Goal: Register for event/course

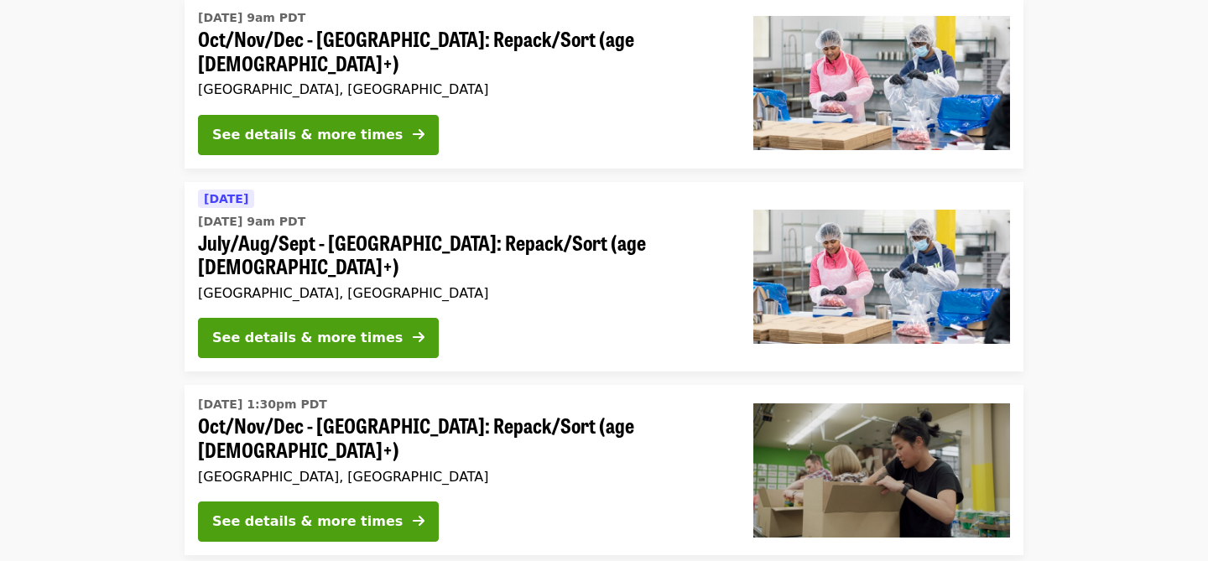
scroll to position [214, 0]
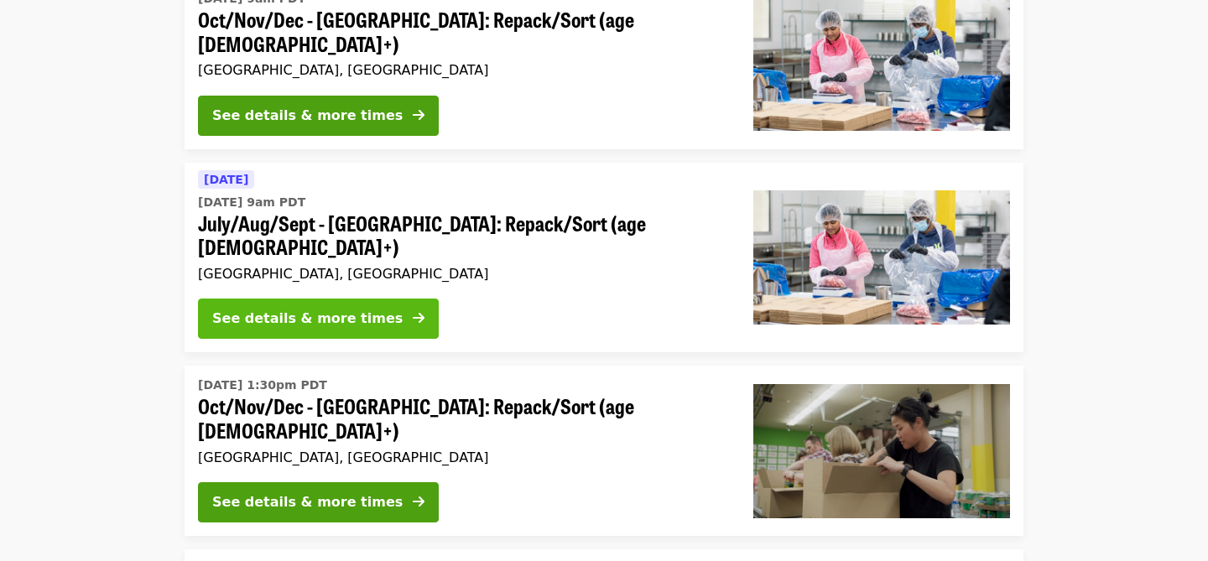
click at [352, 309] on div "See details & more times" at bounding box center [307, 319] width 190 height 20
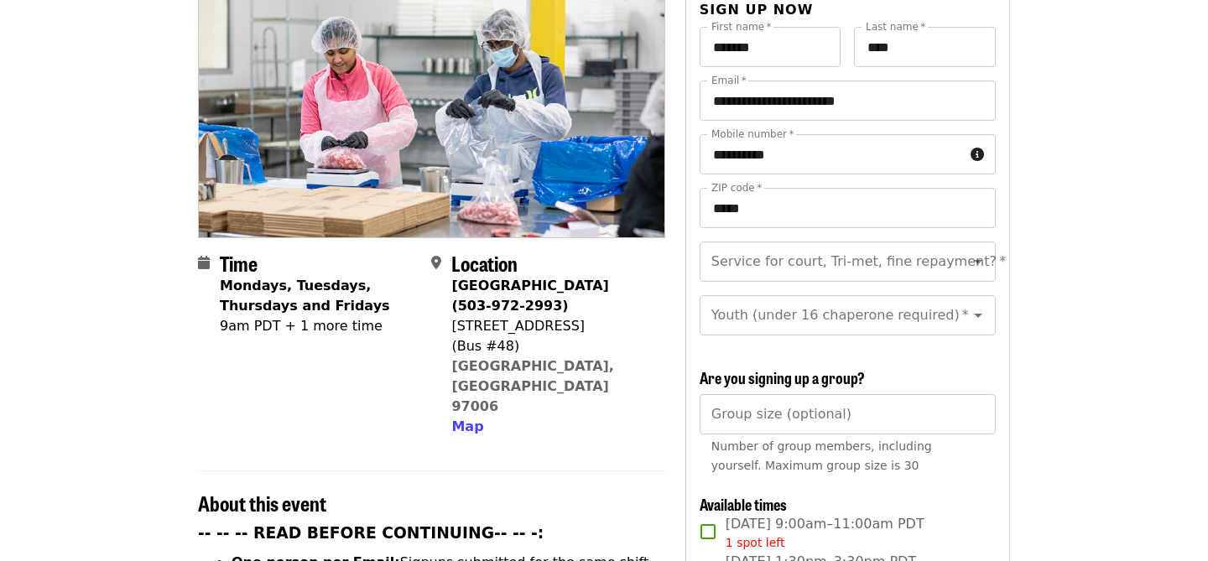
scroll to position [209, 0]
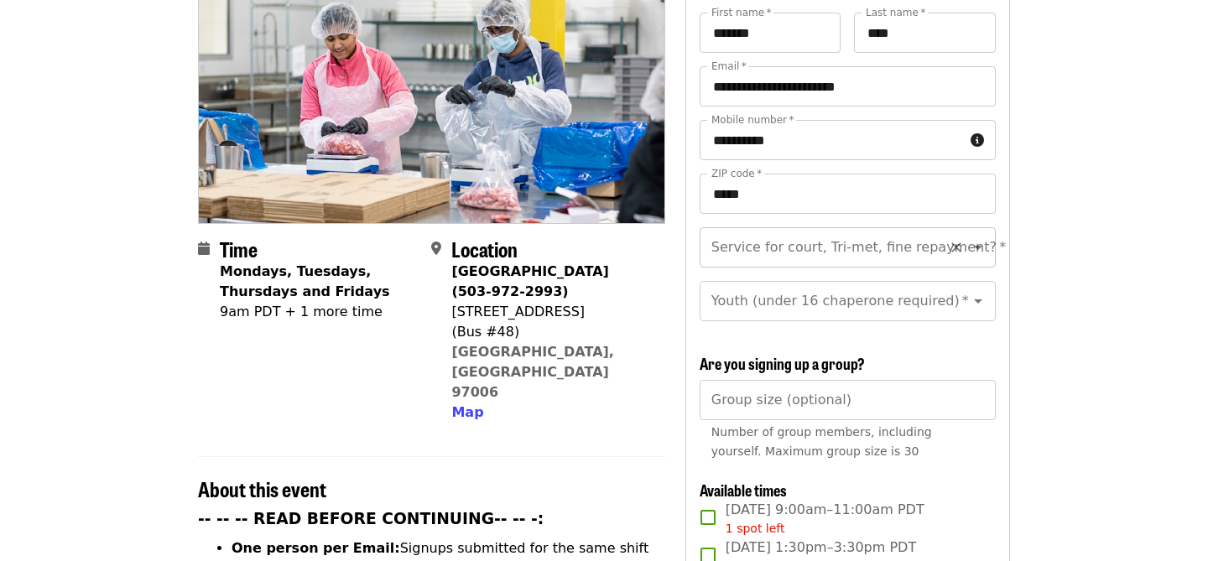
click at [983, 237] on icon "Open" at bounding box center [978, 247] width 20 height 20
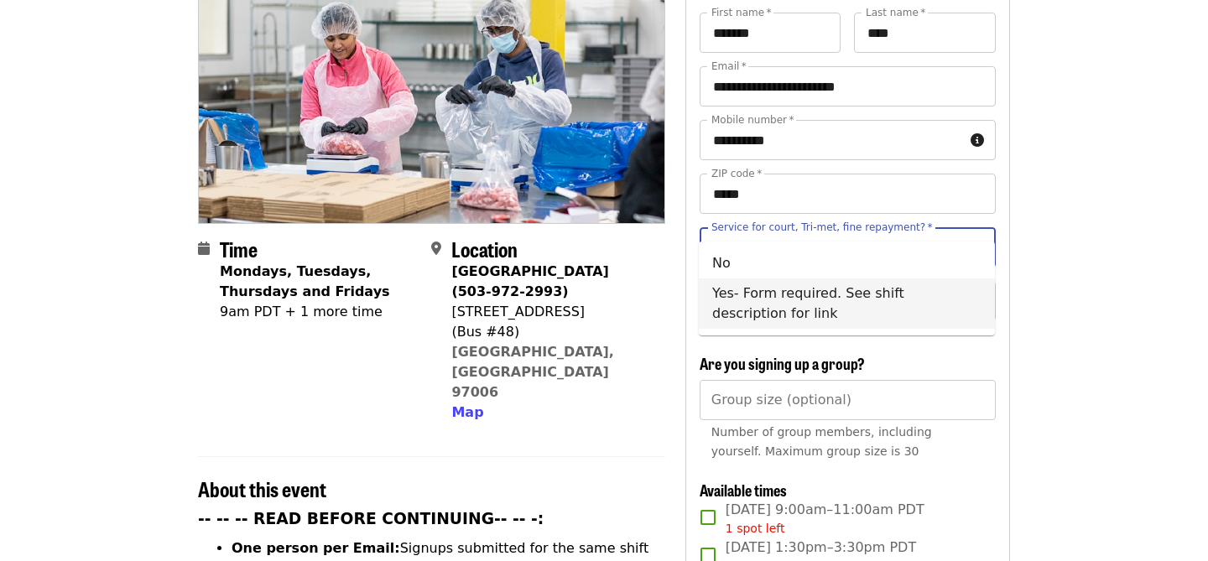
click at [971, 304] on li "Yes- Form required. See shift description for link" at bounding box center [847, 304] width 296 height 50
type input "**********"
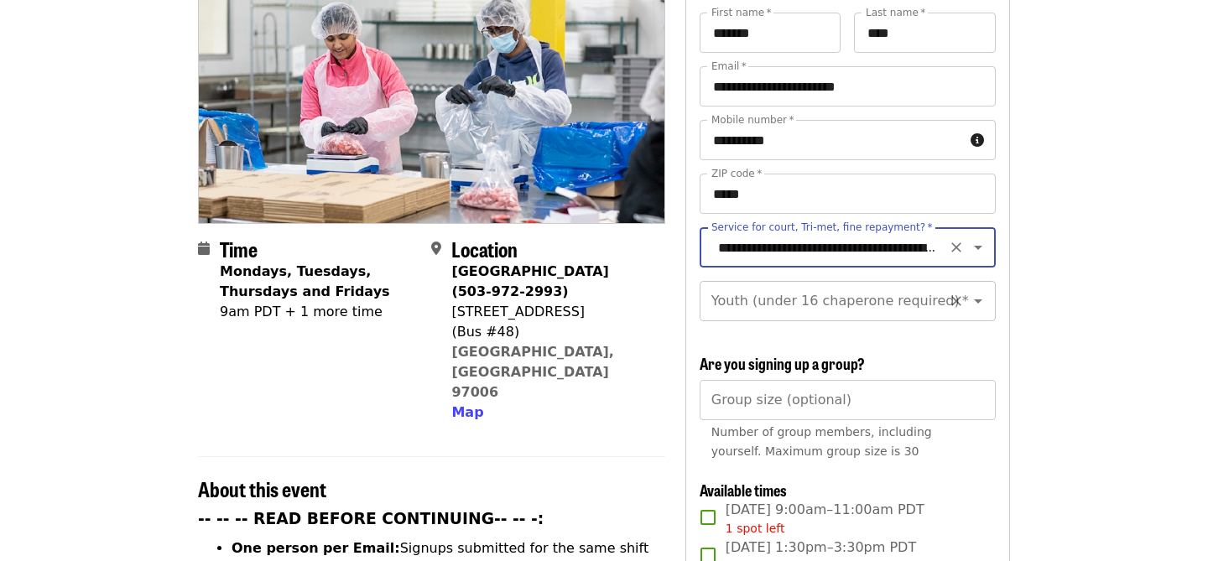
click at [978, 291] on icon "Open" at bounding box center [978, 301] width 20 height 20
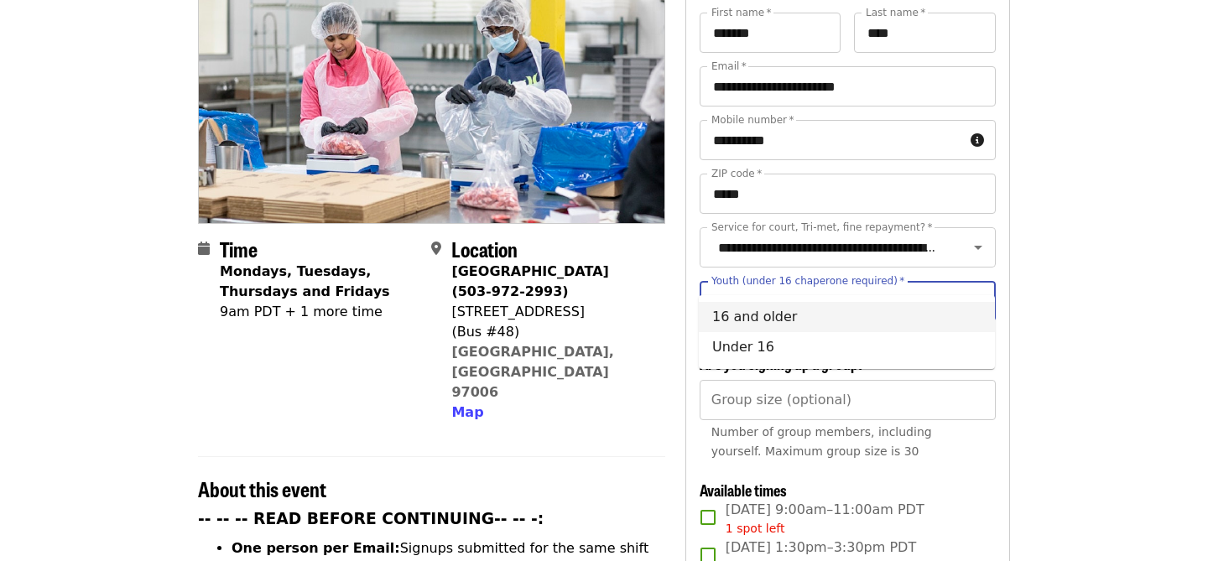
click at [966, 318] on li "16 and older" at bounding box center [847, 317] width 296 height 30
type input "**********"
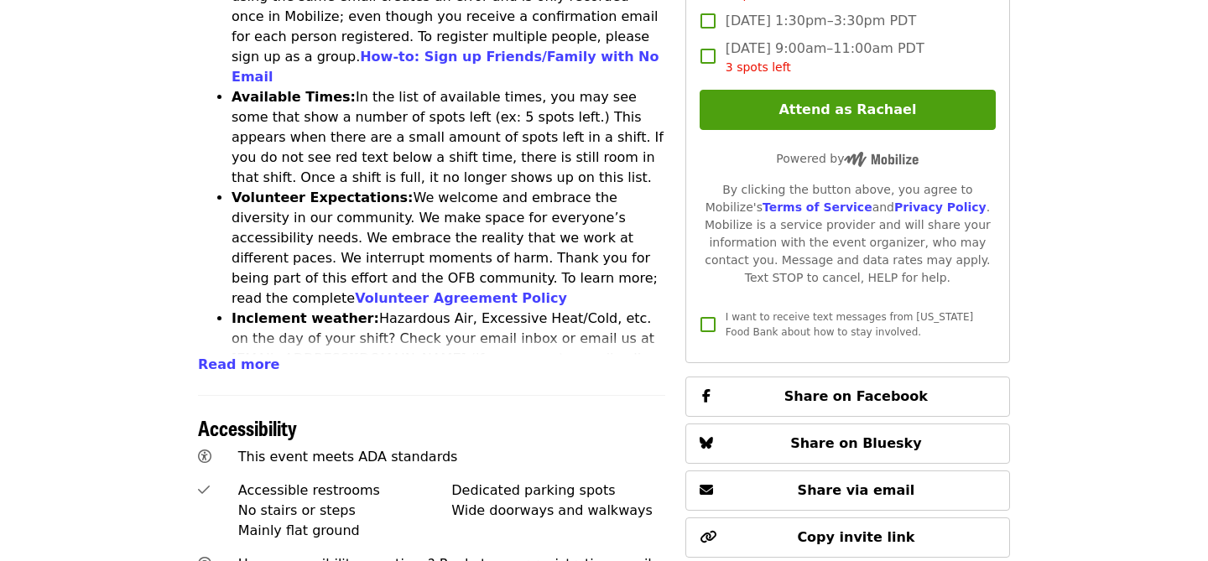
scroll to position [827, 0]
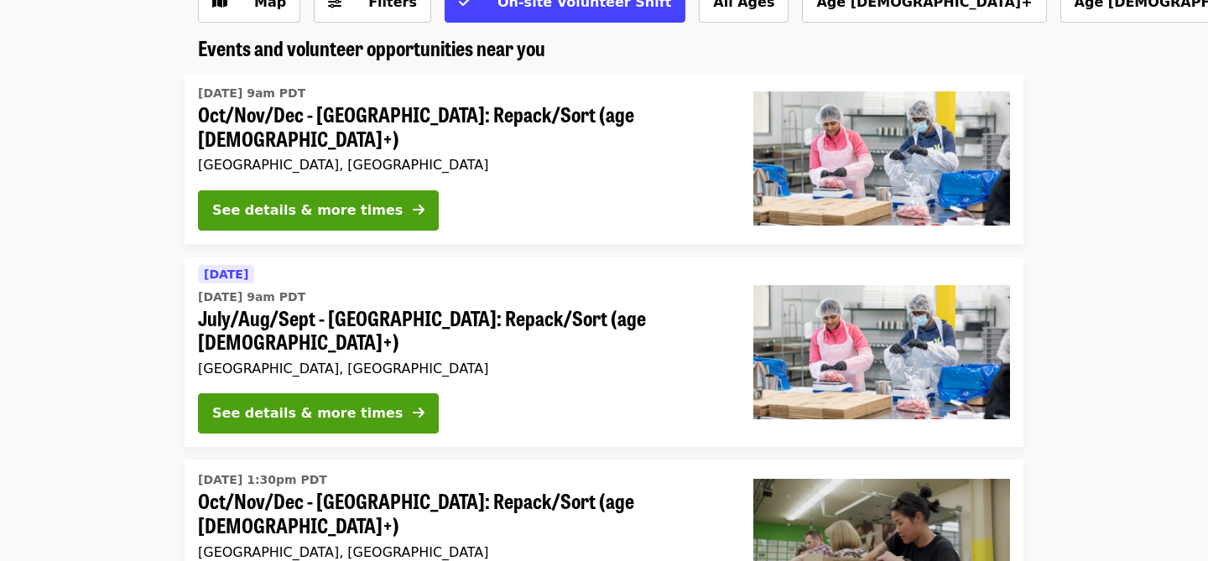
scroll to position [253, 0]
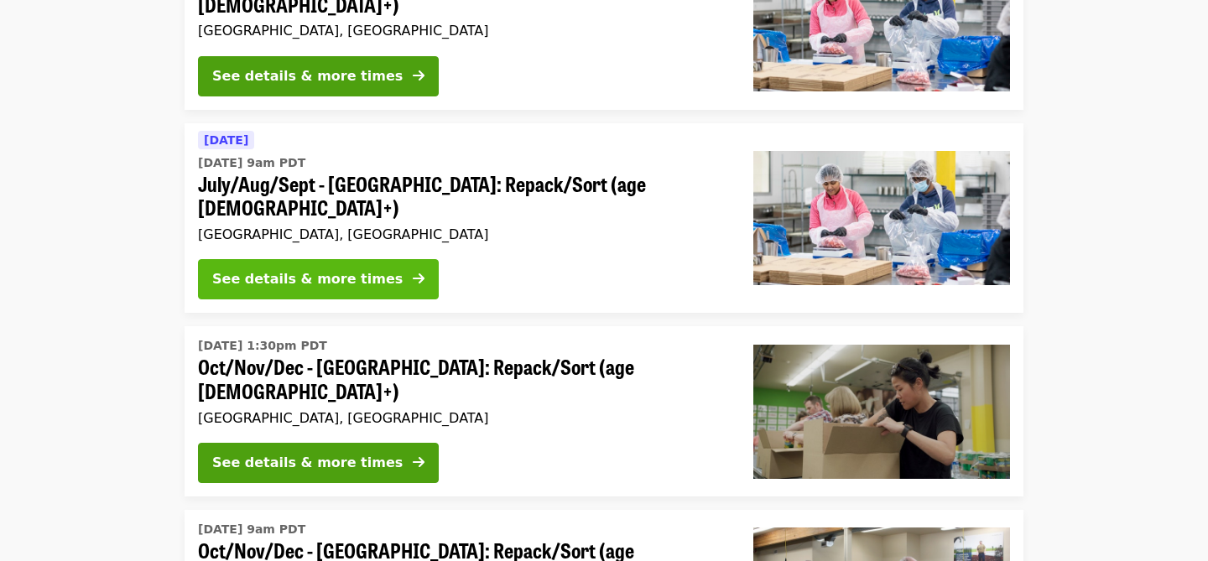
click at [358, 269] on div "See details & more times" at bounding box center [307, 279] width 190 height 20
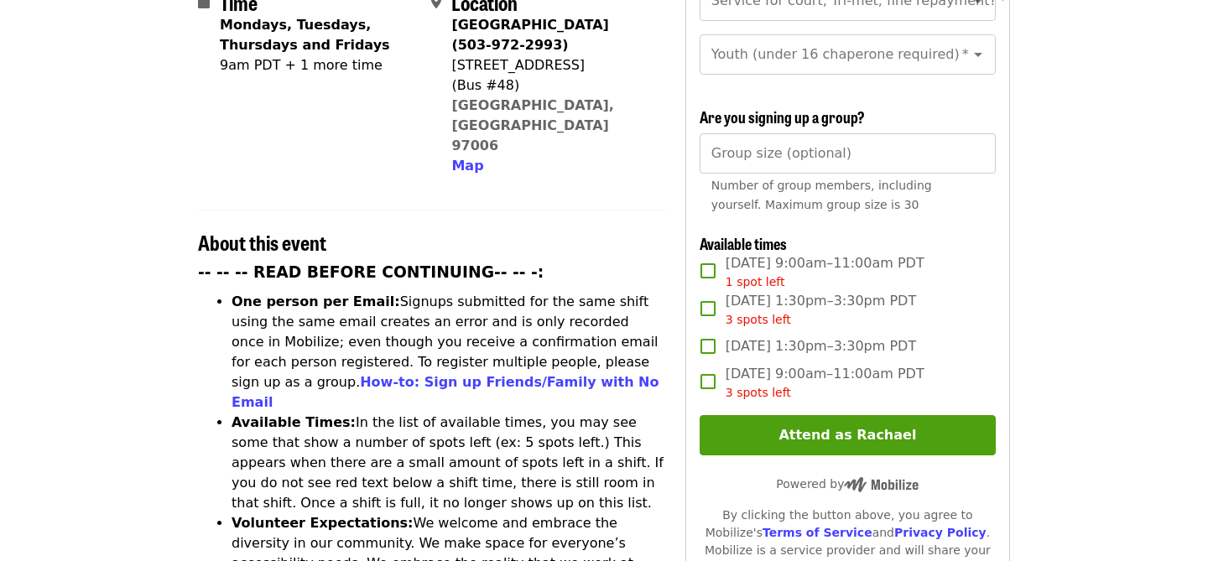
scroll to position [462, 0]
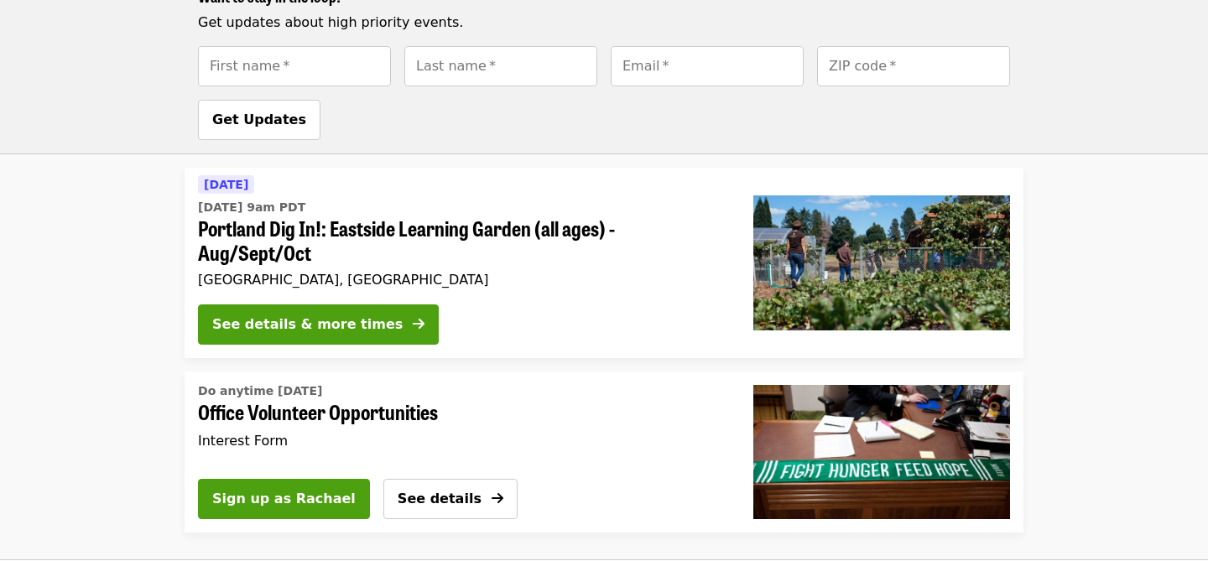
scroll to position [1330, 0]
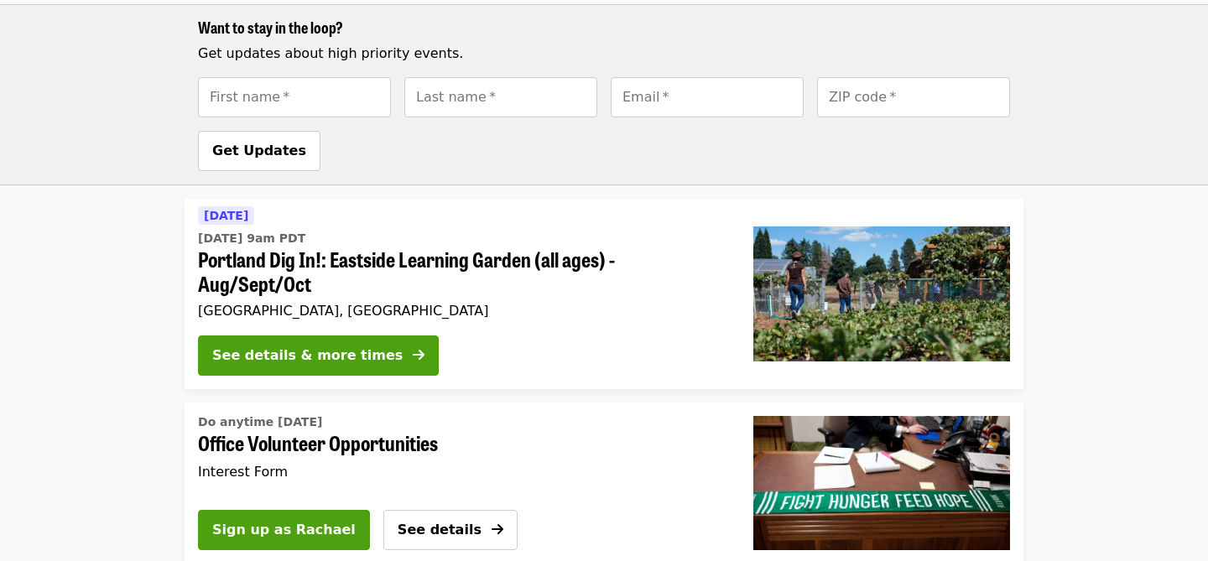
click at [263, 248] on span "Portland Dig In!: Eastside Learning Garden (all ages) - Aug/Sept/Oct" at bounding box center [462, 272] width 529 height 49
